Goal: Task Accomplishment & Management: Complete application form

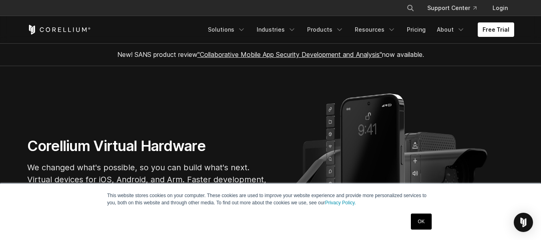
click at [423, 221] on link "OK" at bounding box center [421, 221] width 20 height 16
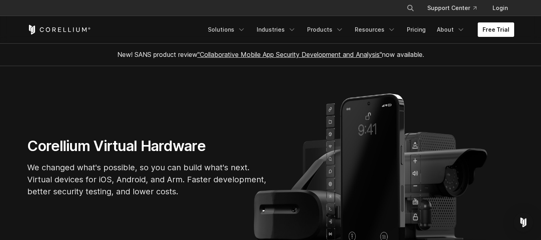
click at [510, 30] on link "Free Trial" at bounding box center [496, 29] width 36 height 14
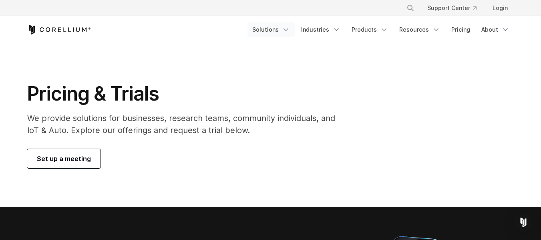
click at [288, 28] on icon "Navigation Menu" at bounding box center [286, 30] width 8 height 8
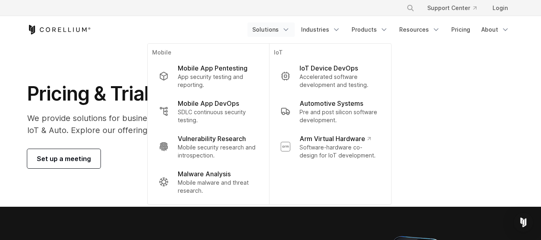
drag, startPoint x: 484, startPoint y: 105, endPoint x: 475, endPoint y: 110, distance: 10.4
click at [484, 105] on div "Pricing & Trials We provide solutions for businesses, research teams, community…" at bounding box center [270, 125] width 503 height 87
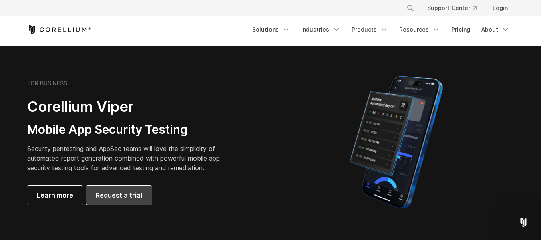
click at [122, 190] on span "Request a trial" at bounding box center [119, 195] width 46 height 10
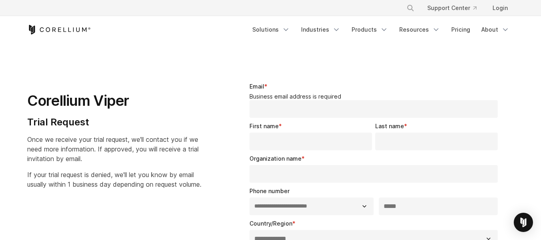
select select "**"
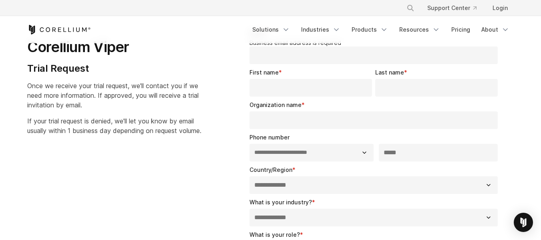
scroll to position [40, 0]
